Goal: Information Seeking & Learning: Learn about a topic

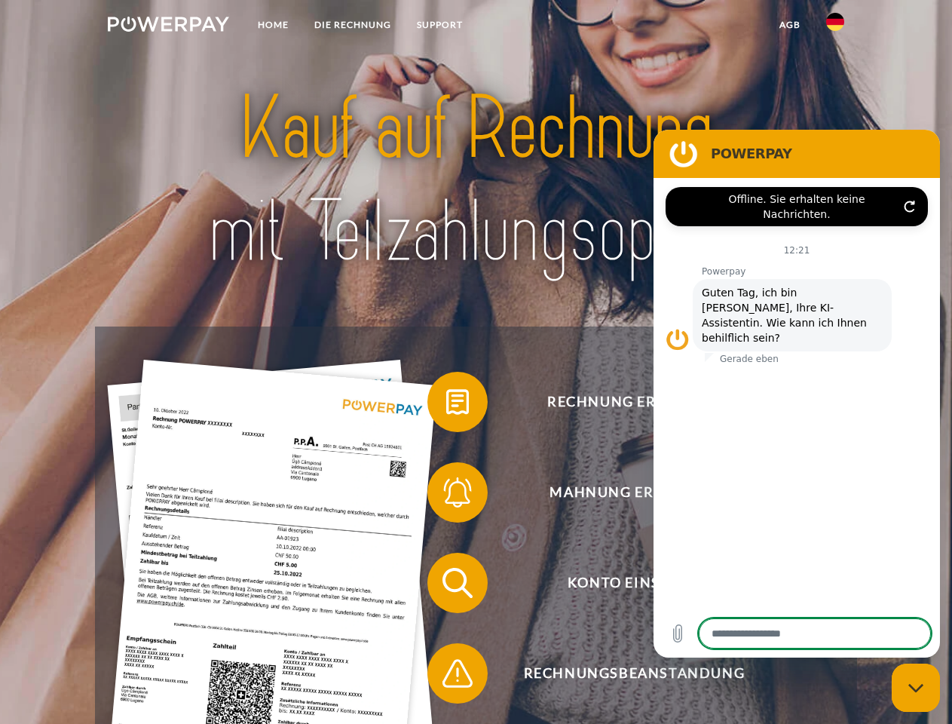
click at [168, 26] on img at bounding box center [168, 24] width 121 height 15
click at [835, 26] on img at bounding box center [835, 22] width 18 height 18
click at [789, 25] on link "agb" at bounding box center [790, 24] width 47 height 27
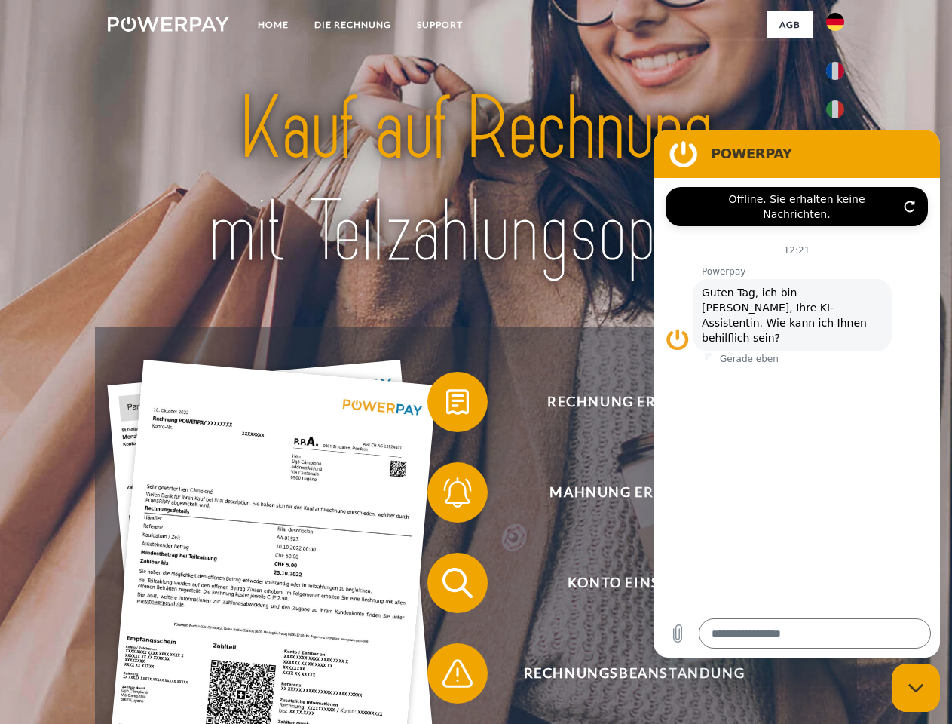
click at [446, 405] on span at bounding box center [434, 401] width 75 height 75
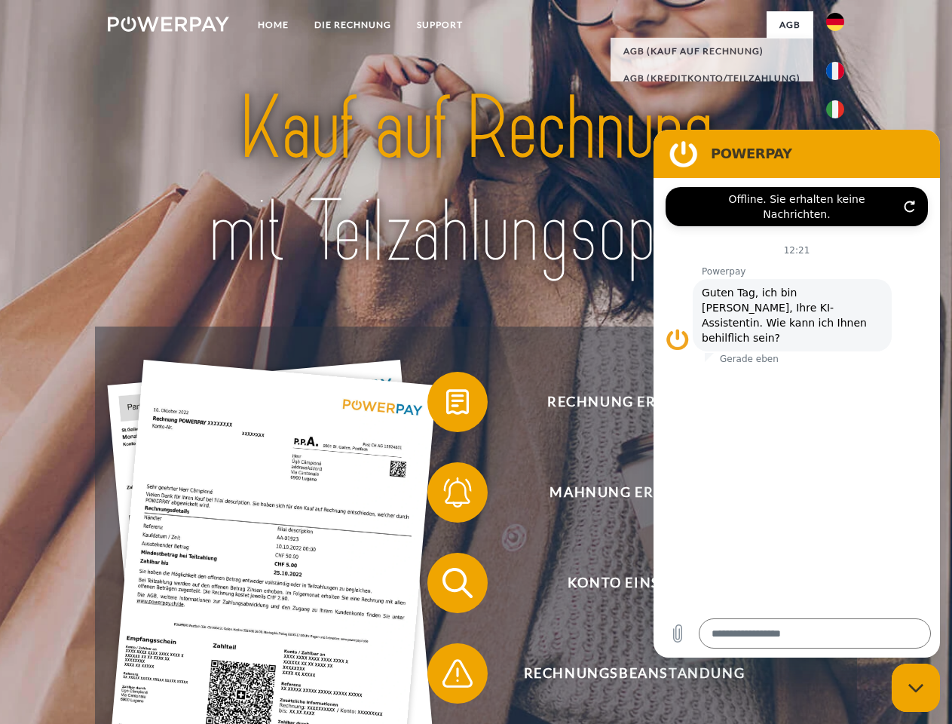
click at [446, 495] on span at bounding box center [434, 491] width 75 height 75
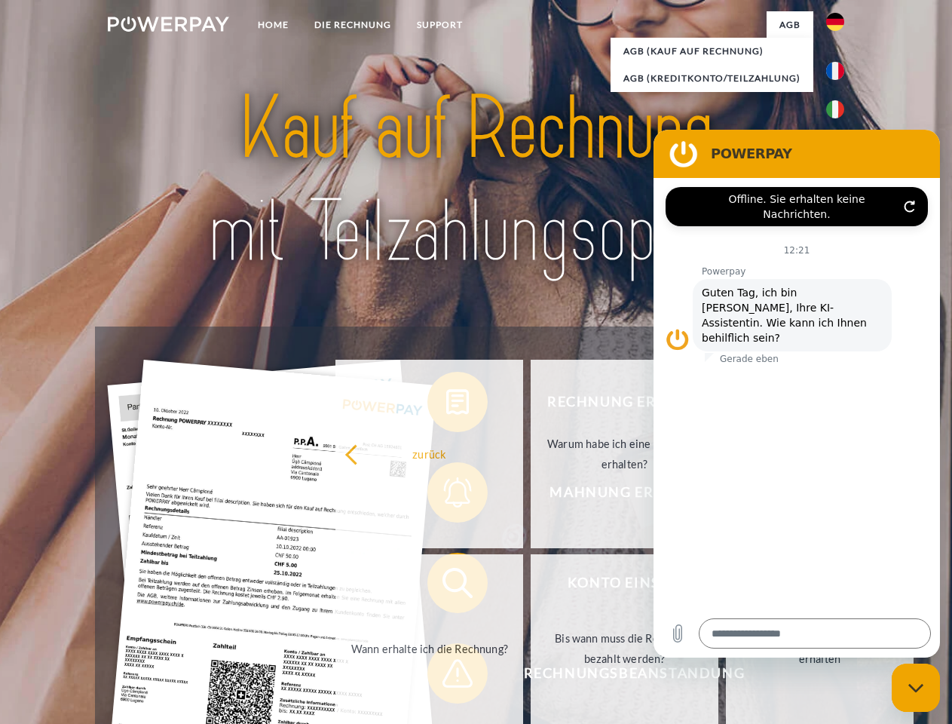
click at [531, 586] on link "Bis wann muss die Rechnung bezahlt werden?" at bounding box center [625, 648] width 188 height 188
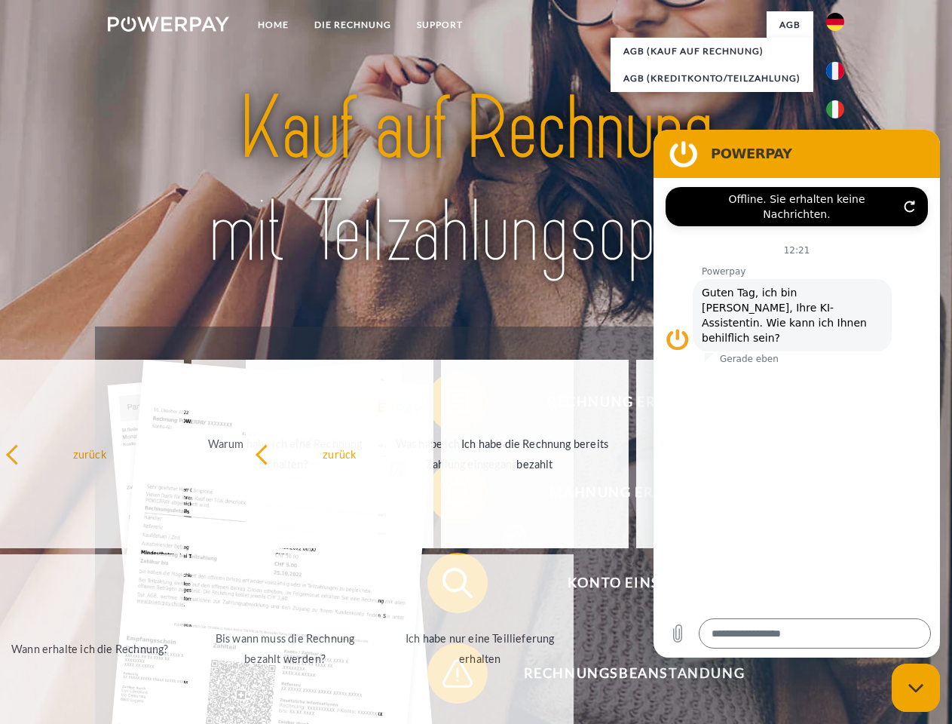
click at [446, 676] on span at bounding box center [434, 672] width 75 height 75
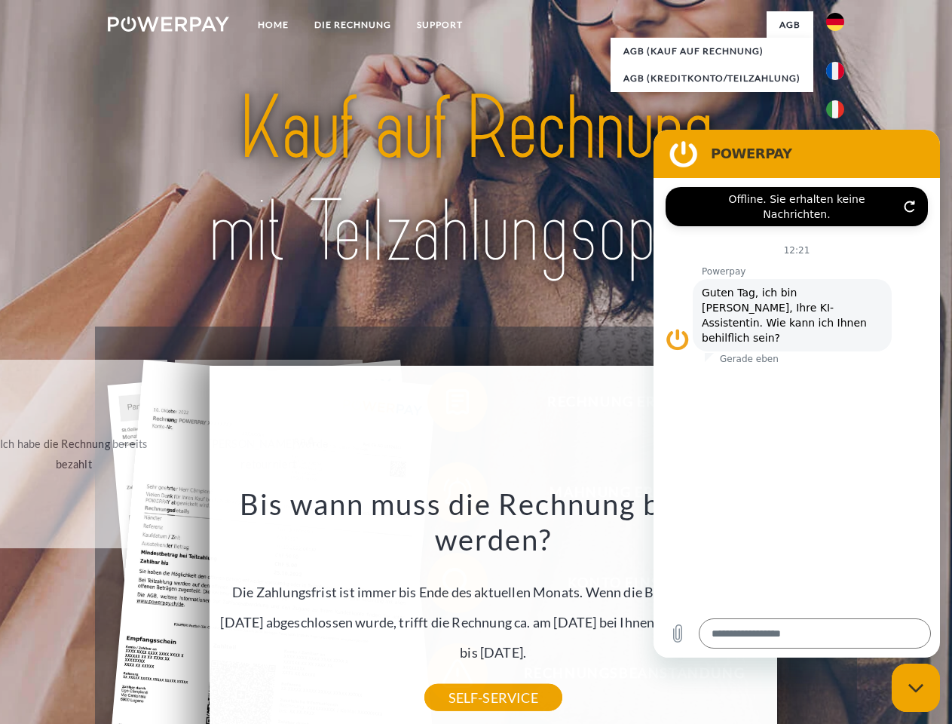
click at [916, 687] on icon "Messaging-Fenster schließen" at bounding box center [916, 688] width 16 height 10
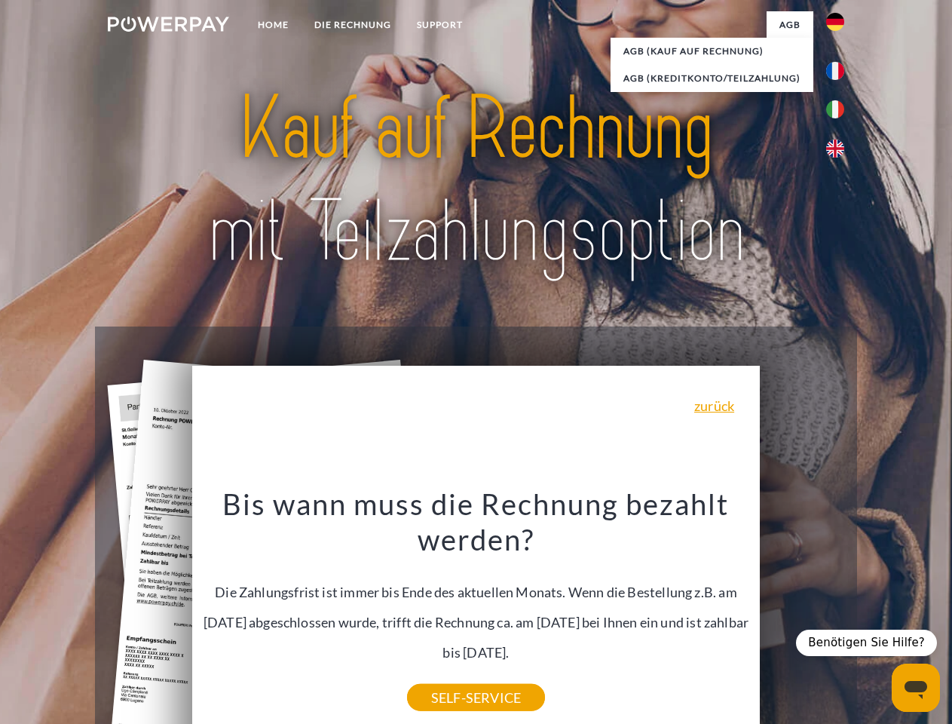
type textarea "*"
